Goal: Transaction & Acquisition: Purchase product/service

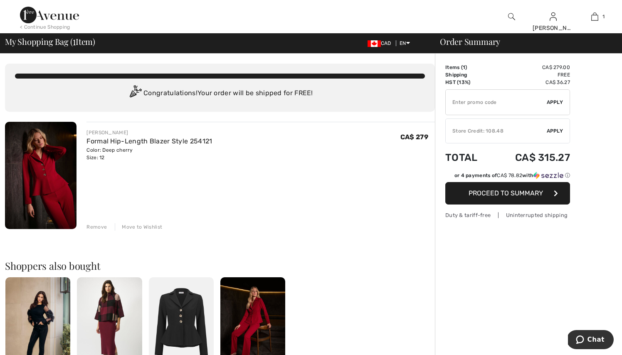
click at [466, 131] on div "Store Credit: 108.48" at bounding box center [496, 130] width 101 height 7
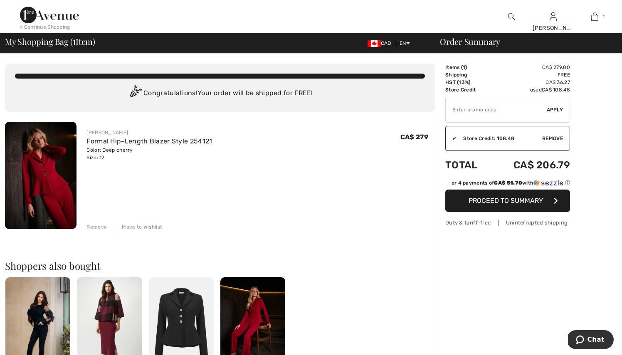
click at [481, 201] on span "Proceed to Summary" at bounding box center [505, 201] width 74 height 8
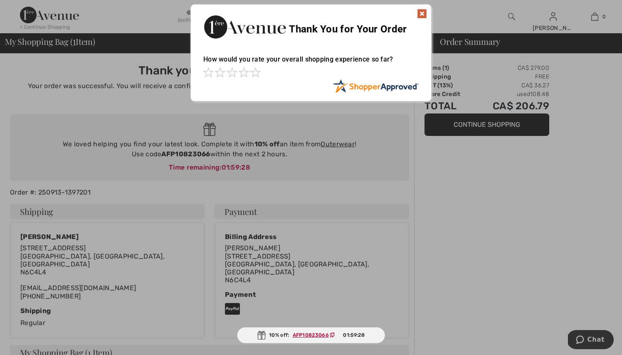
click at [300, 66] on div "How would you rate your overall shopping experience so far?" at bounding box center [310, 63] width 215 height 32
click at [306, 81] on div at bounding box center [310, 83] width 215 height 8
click at [423, 61] on div "How would you rate your overall shopping experience so far? It appears from you…" at bounding box center [311, 70] width 240 height 46
click at [422, 65] on div "How would you rate your overall shopping experience so far? It appears from you…" at bounding box center [311, 70] width 240 height 46
click at [390, 57] on div "How would you rate your overall shopping experience so far?" at bounding box center [310, 63] width 215 height 32
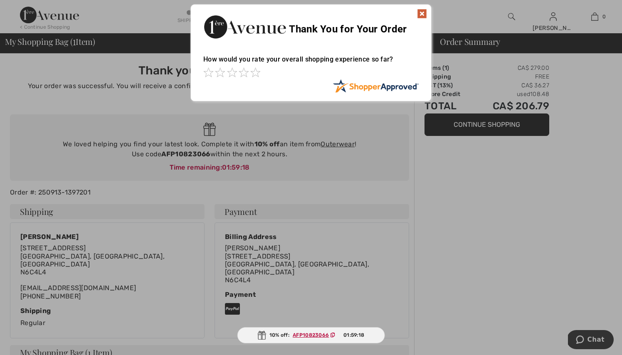
click at [390, 57] on div "How would you rate your overall shopping experience so far?" at bounding box center [310, 63] width 215 height 32
click at [318, 72] on div at bounding box center [310, 73] width 215 height 12
click at [423, 13] on img at bounding box center [422, 14] width 10 height 10
